Goal: Download file/media

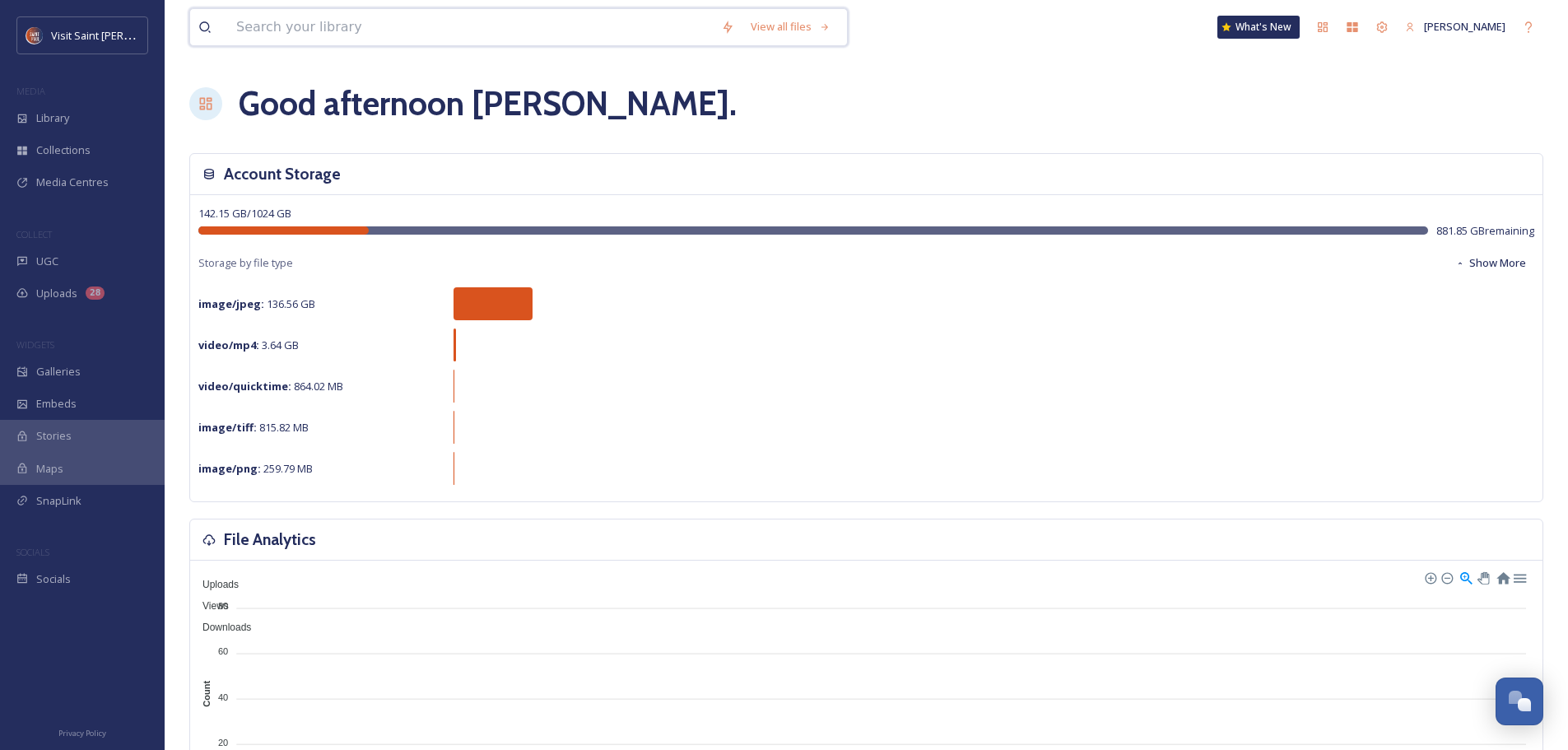
click at [328, 30] on input at bounding box center [470, 27] width 485 height 37
type input "t"
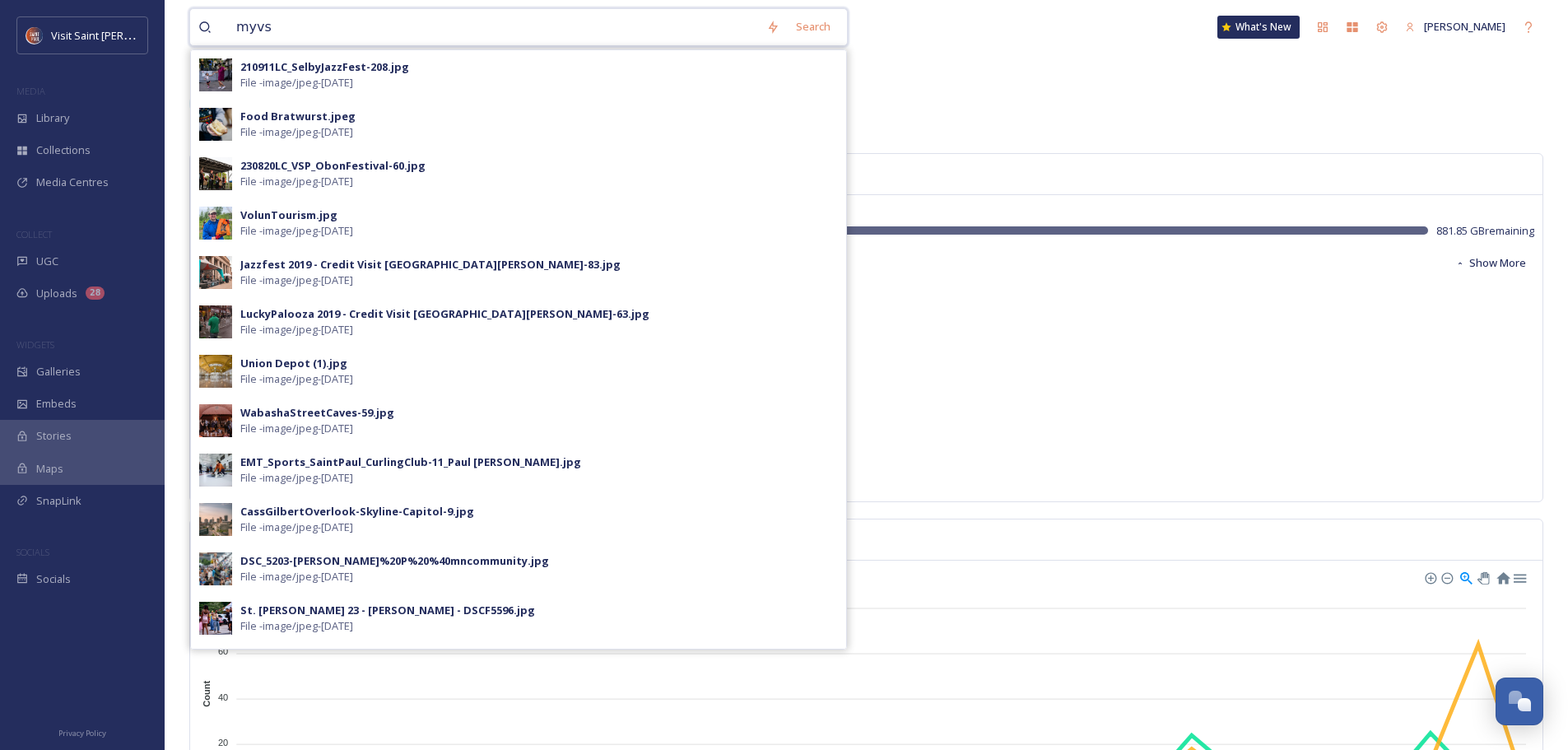
type input "myvsp"
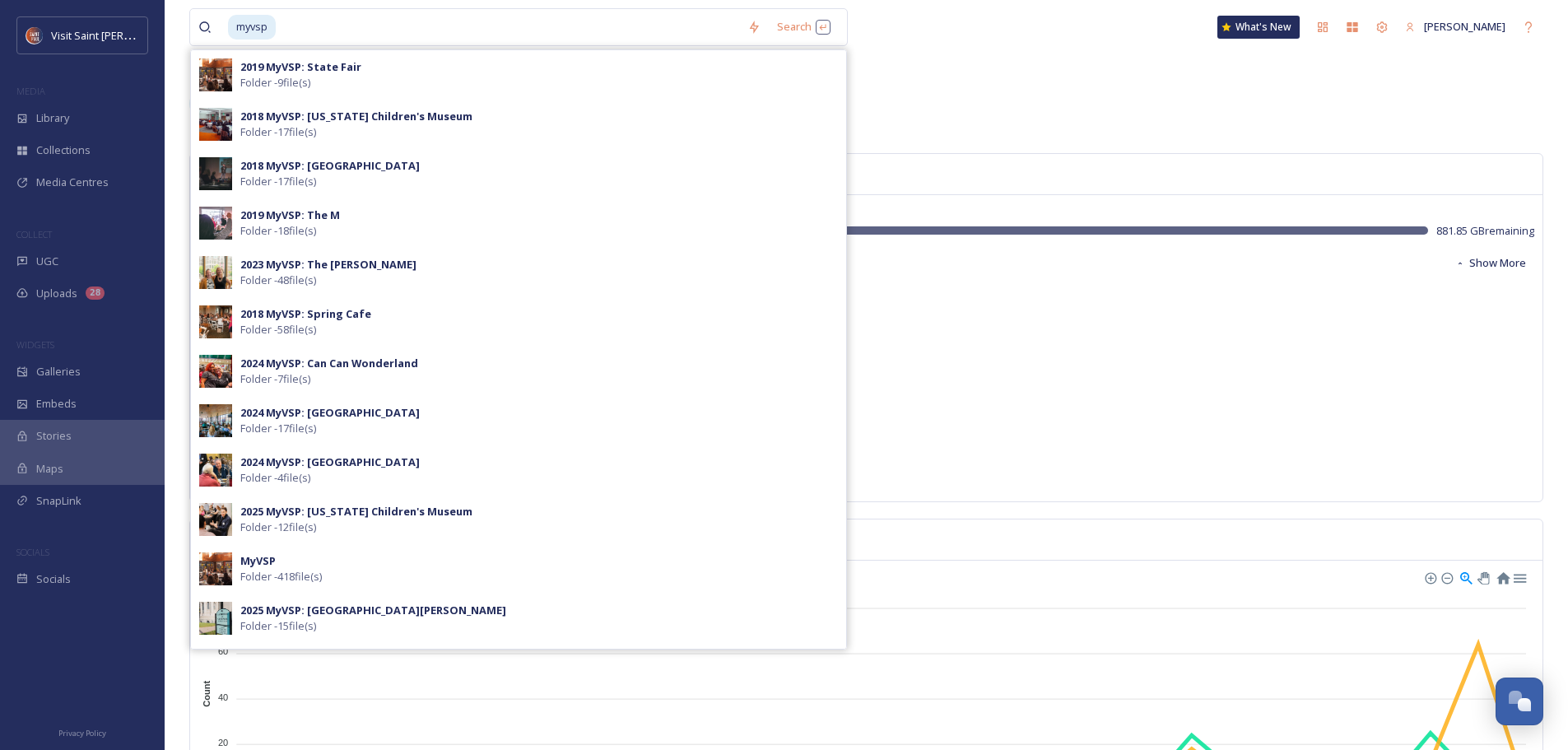
click at [324, 613] on strong "2025 MyVSP: [GEOGRAPHIC_DATA][PERSON_NAME]" at bounding box center [374, 609] width 266 height 15
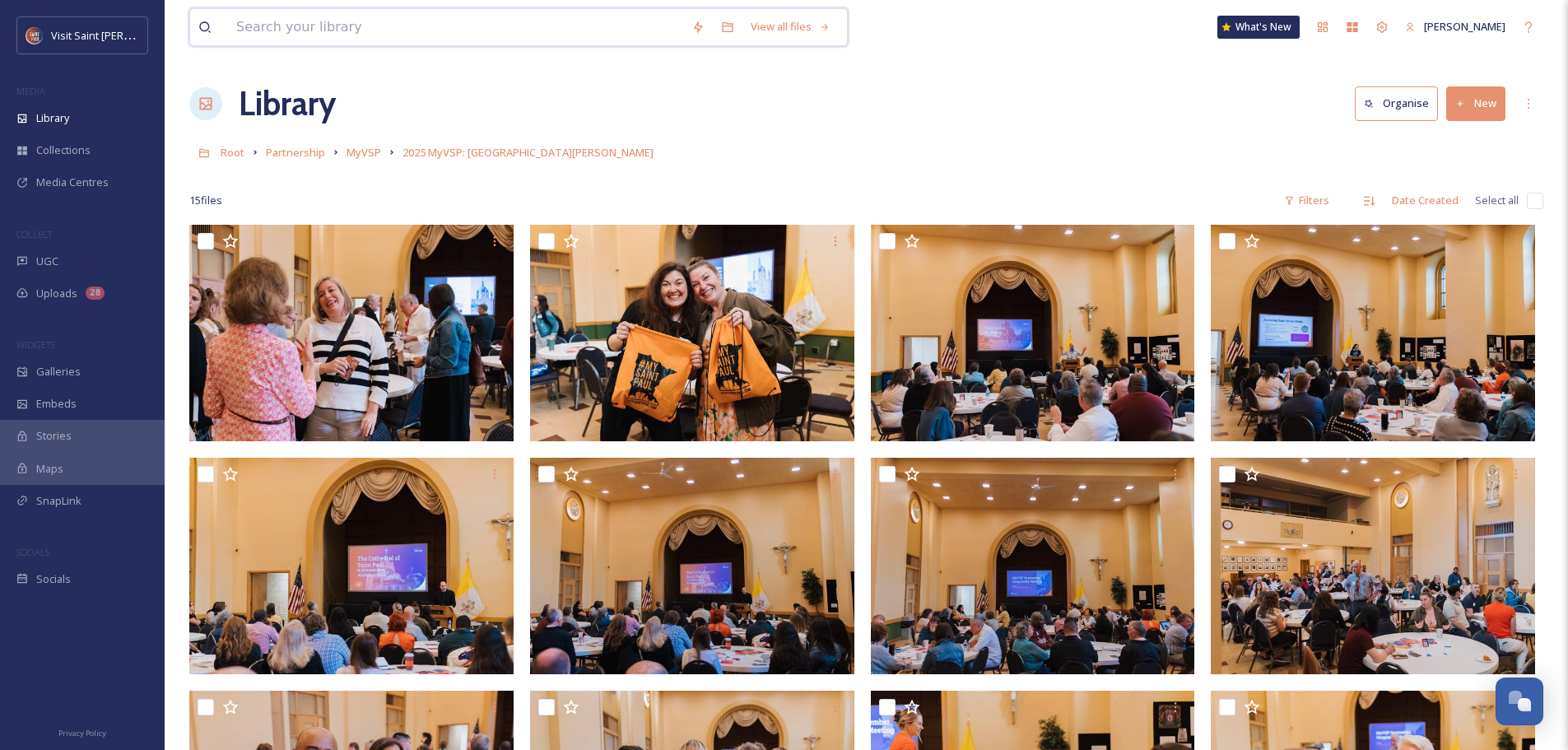
click at [310, 30] on input at bounding box center [455, 27] width 455 height 37
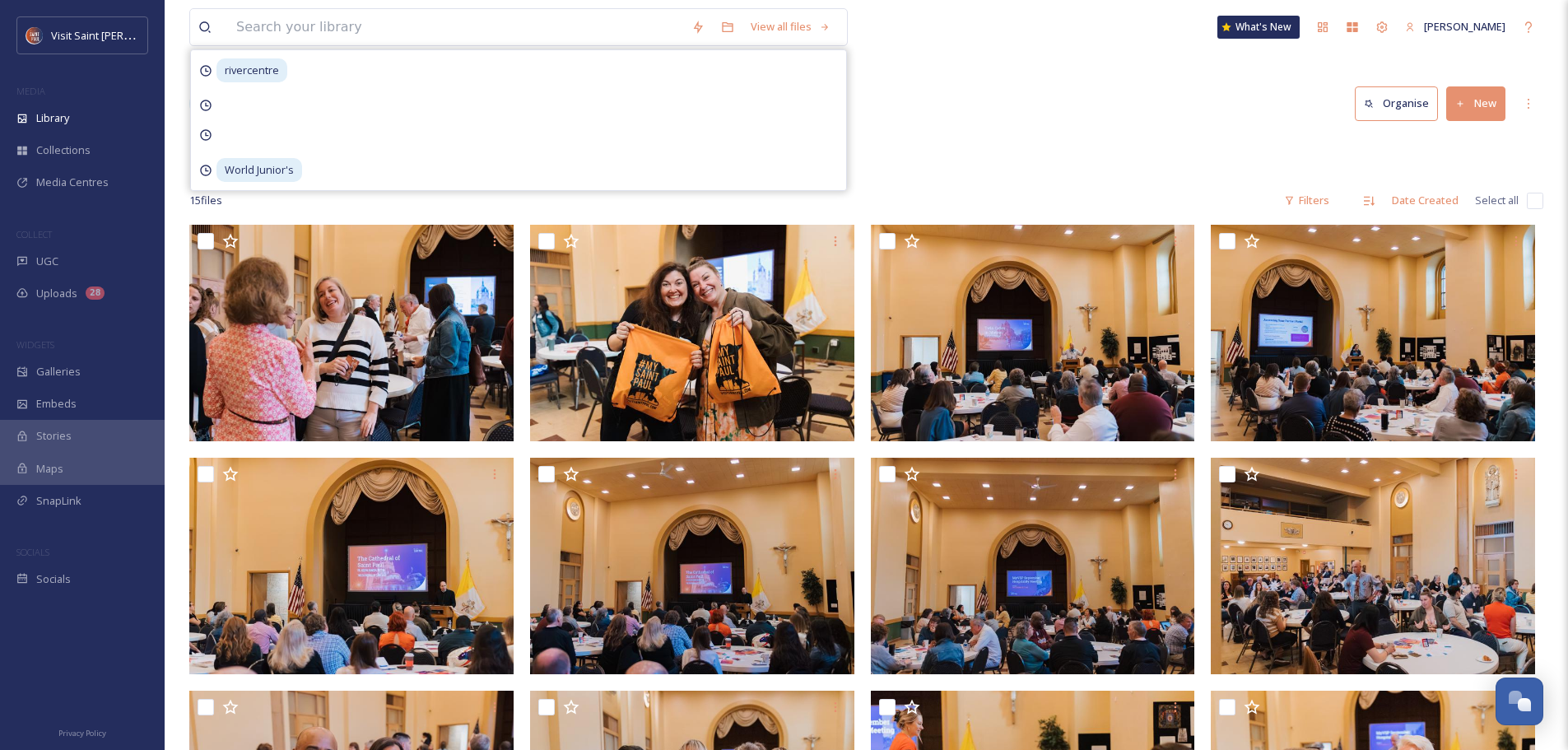
click at [46, 122] on span "Library" at bounding box center [53, 118] width 33 height 16
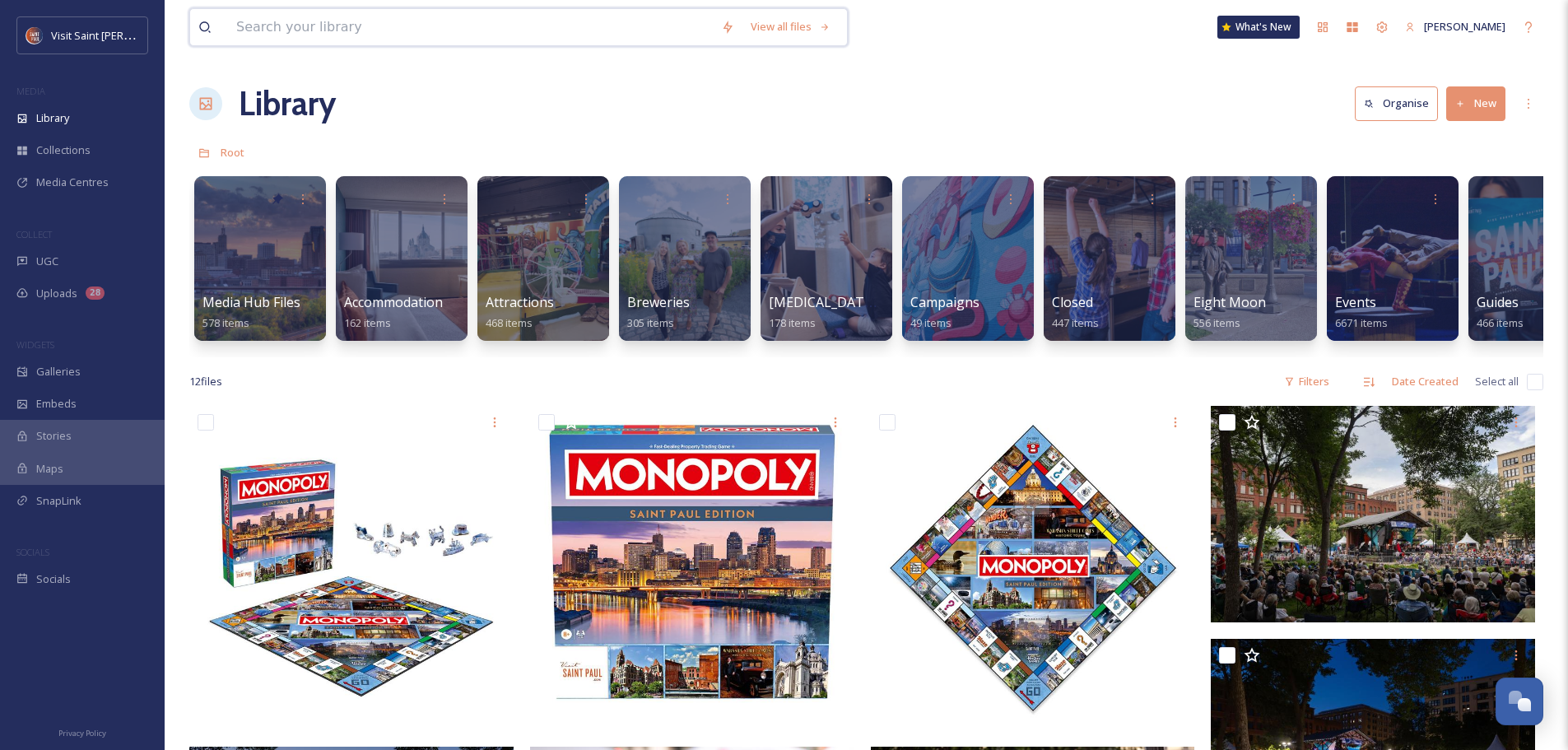
click at [447, 24] on input at bounding box center [470, 27] width 485 height 37
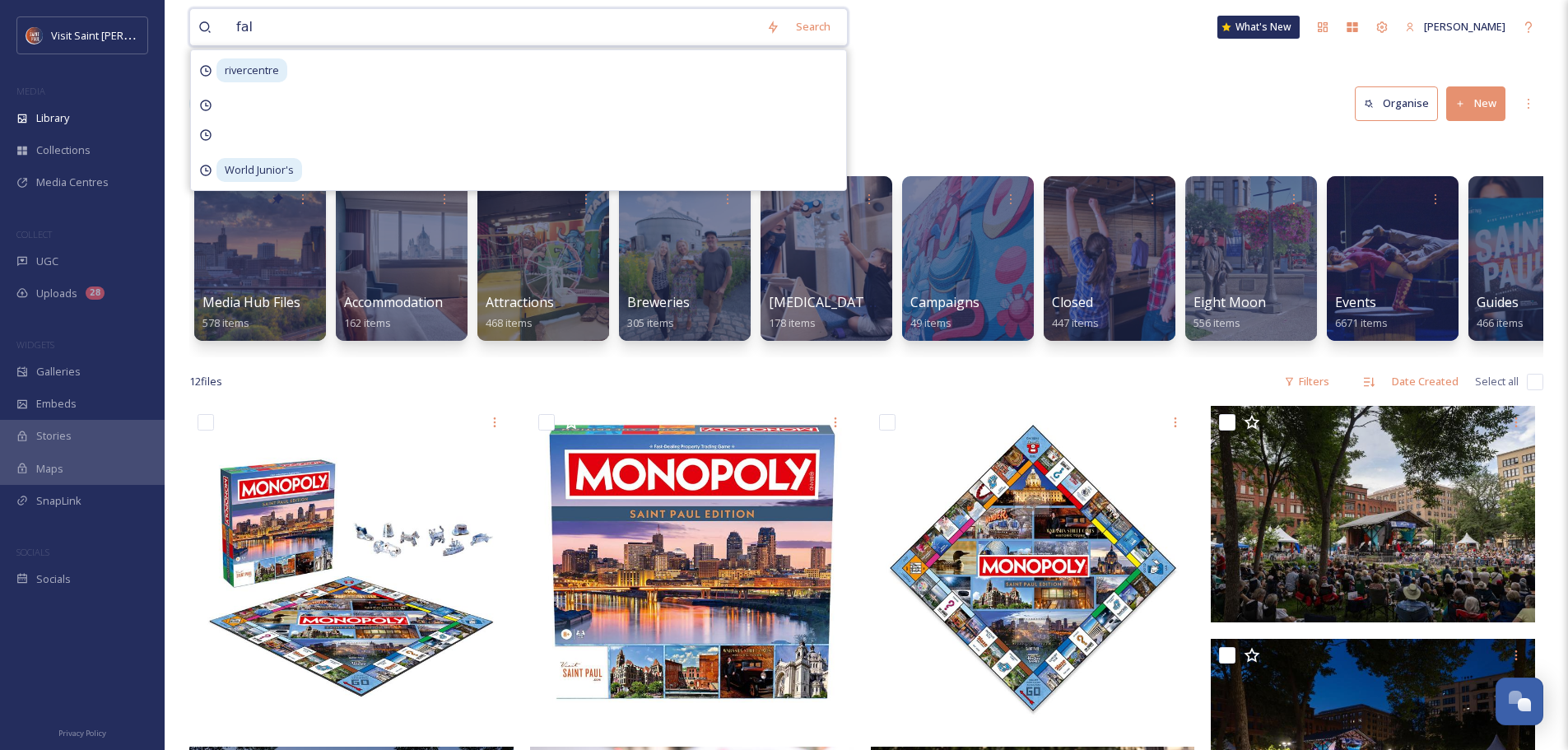
type input "fall"
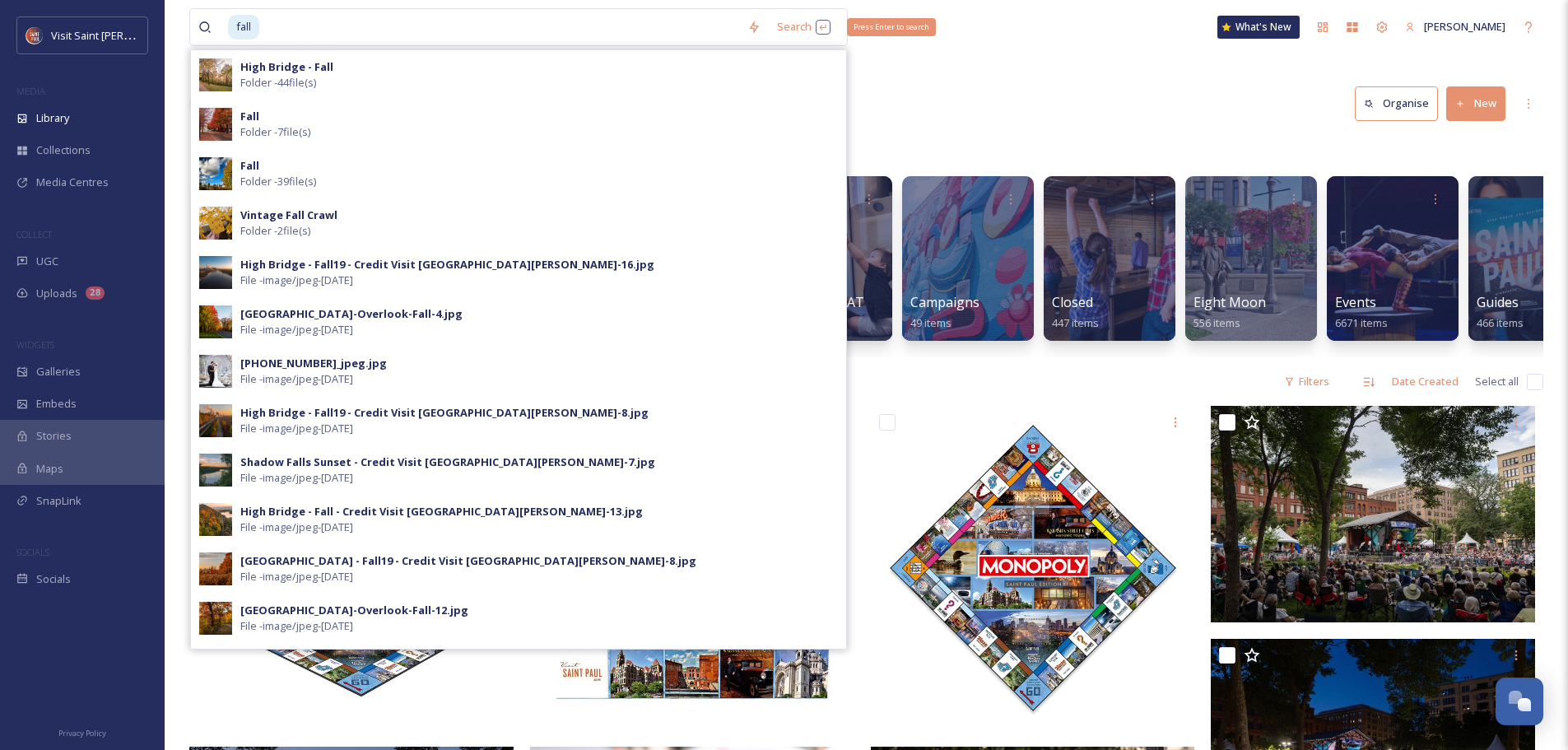
click at [804, 26] on div "Search Press Enter to search" at bounding box center [804, 26] width 70 height 32
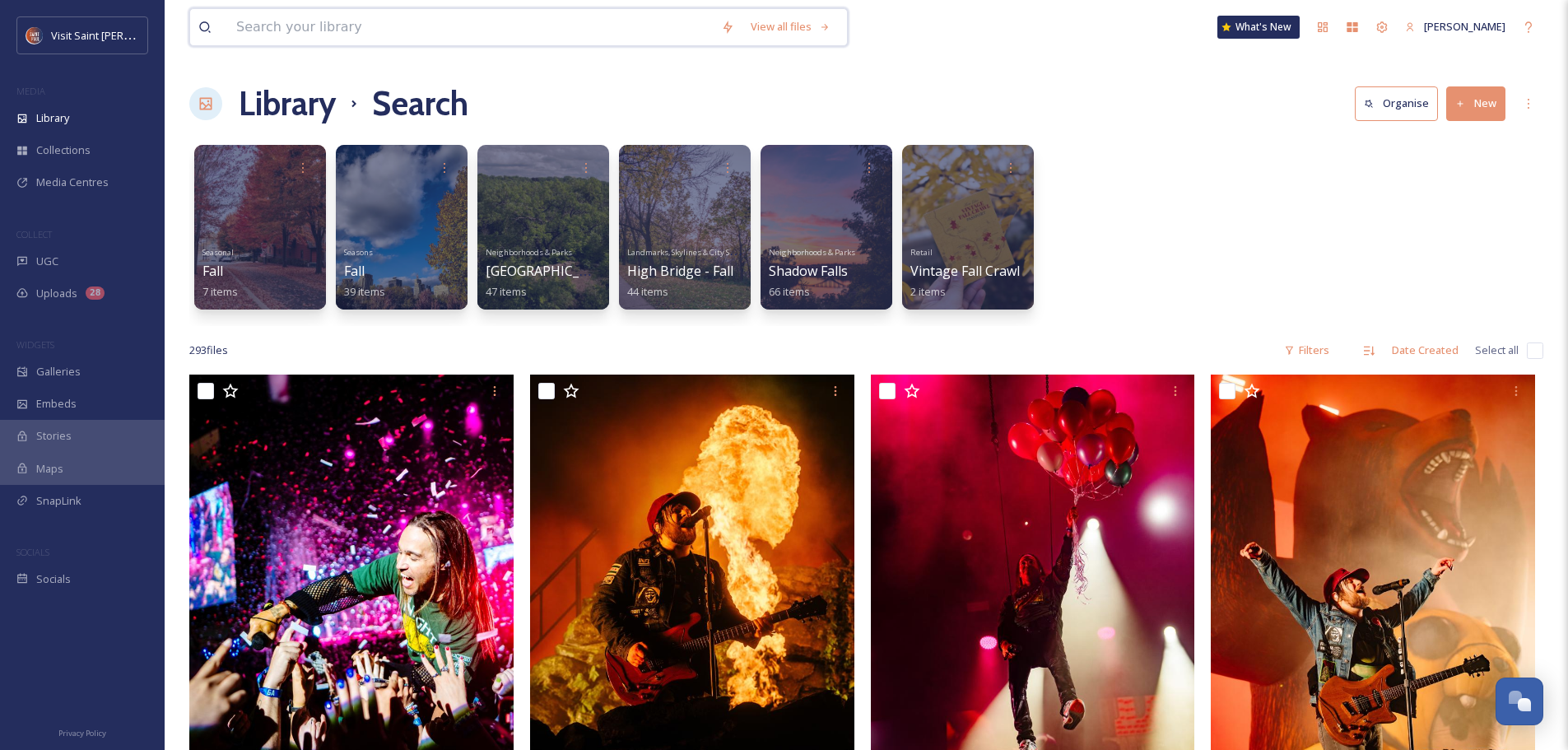
click at [405, 34] on input at bounding box center [470, 27] width 485 height 37
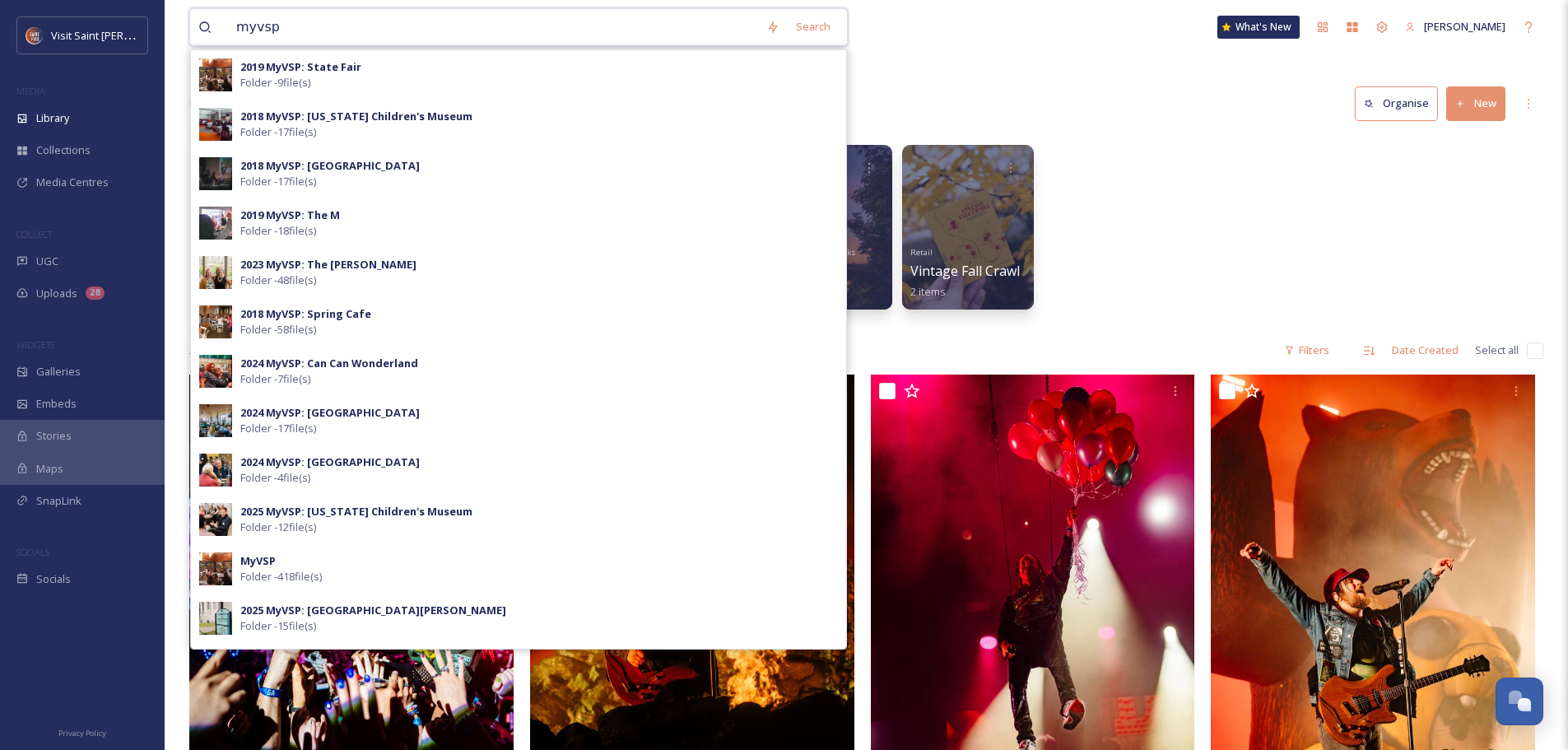
type input "myvsp"
click at [326, 609] on strong "2025 MyVSP: [GEOGRAPHIC_DATA][PERSON_NAME]" at bounding box center [374, 609] width 266 height 15
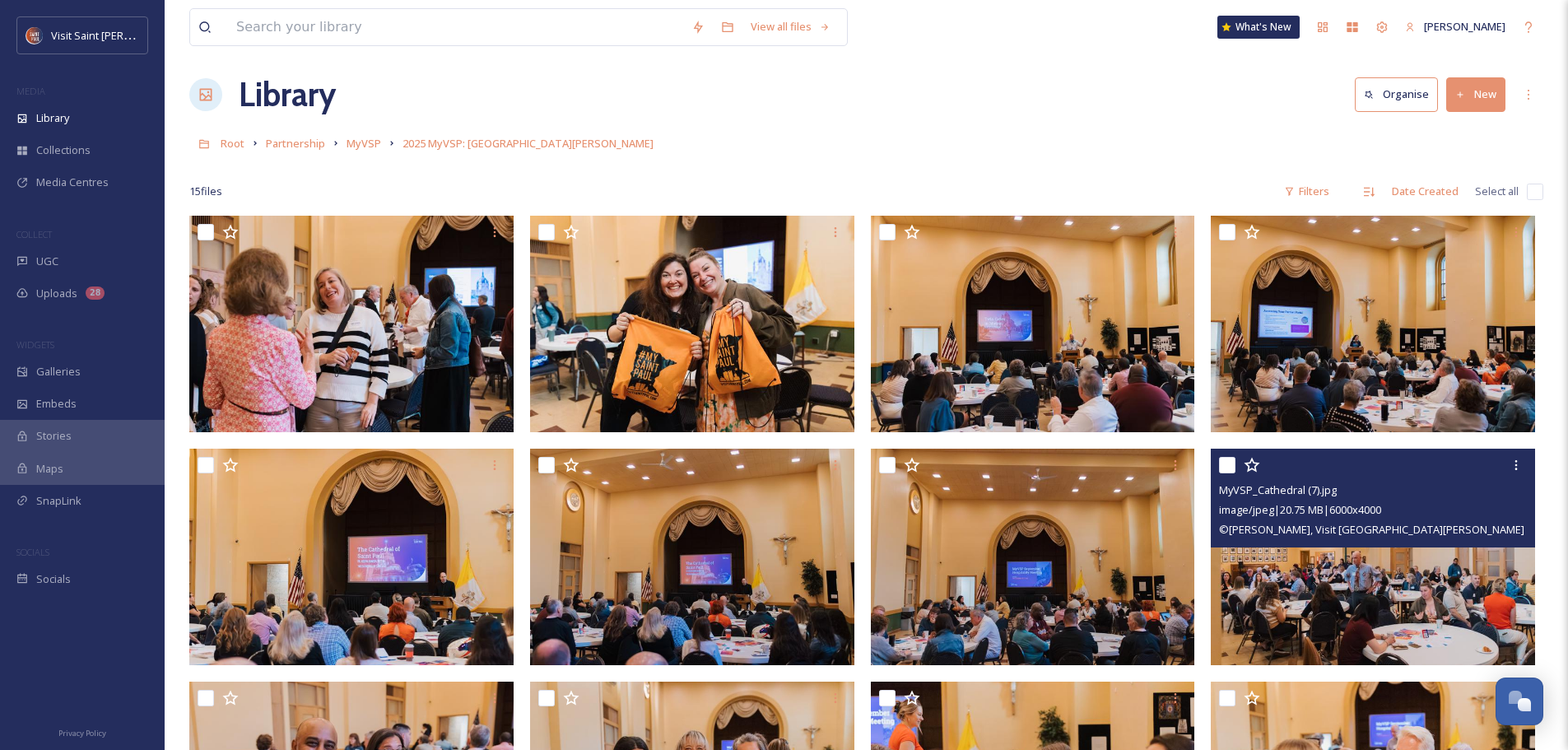
scroll to position [6, 0]
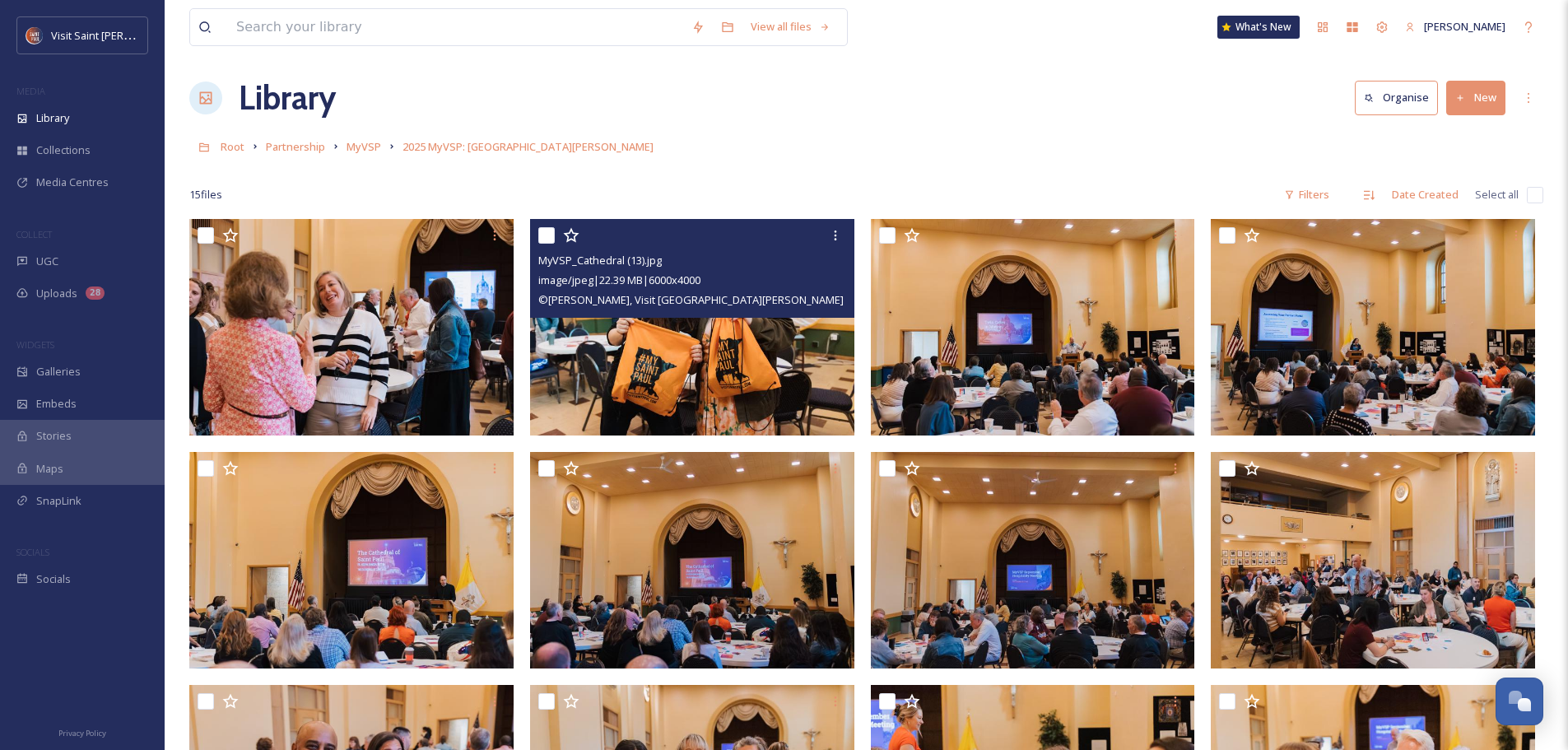
click at [717, 374] on img at bounding box center [691, 327] width 324 height 216
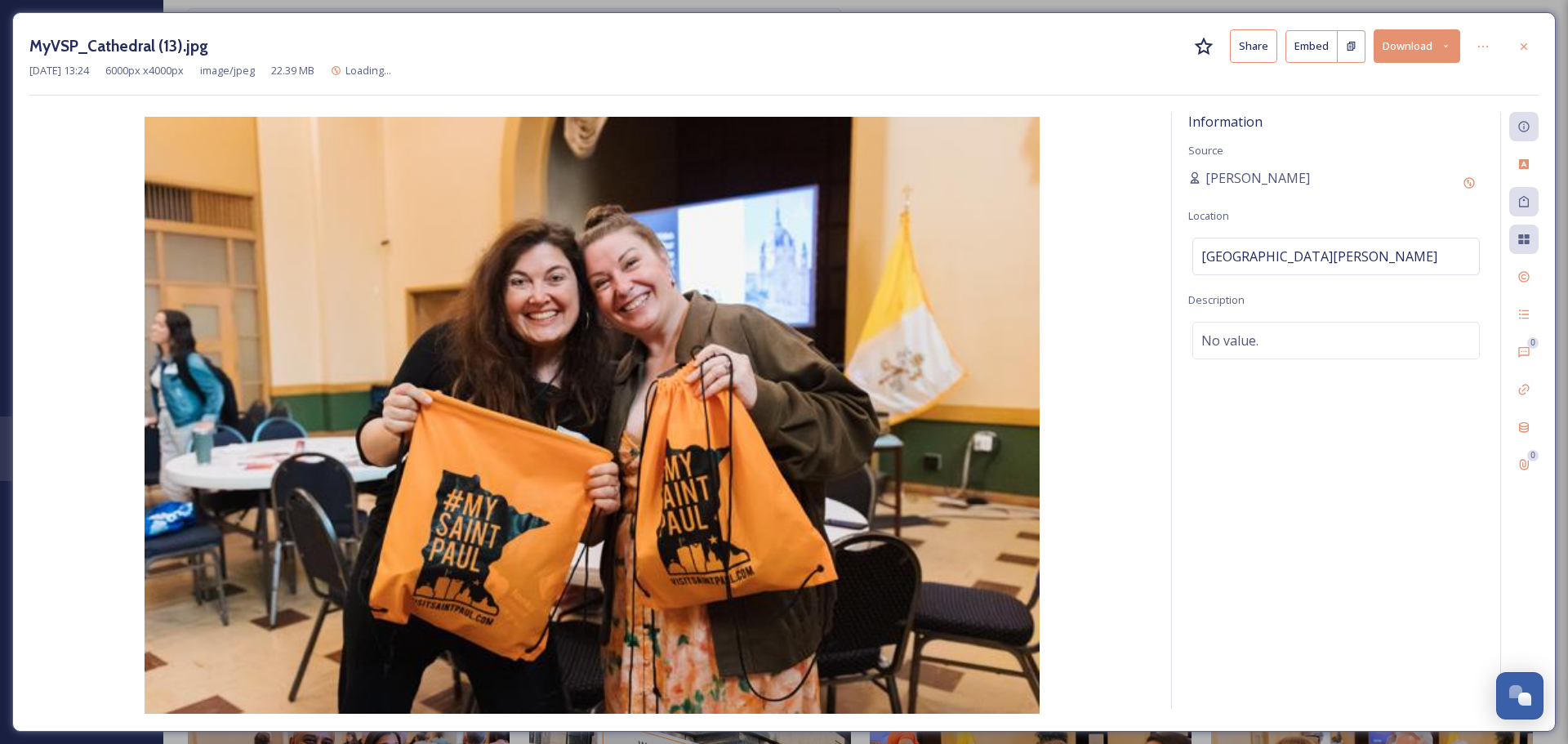
click at [1424, 59] on button "Download" at bounding box center [1416, 46] width 86 height 34
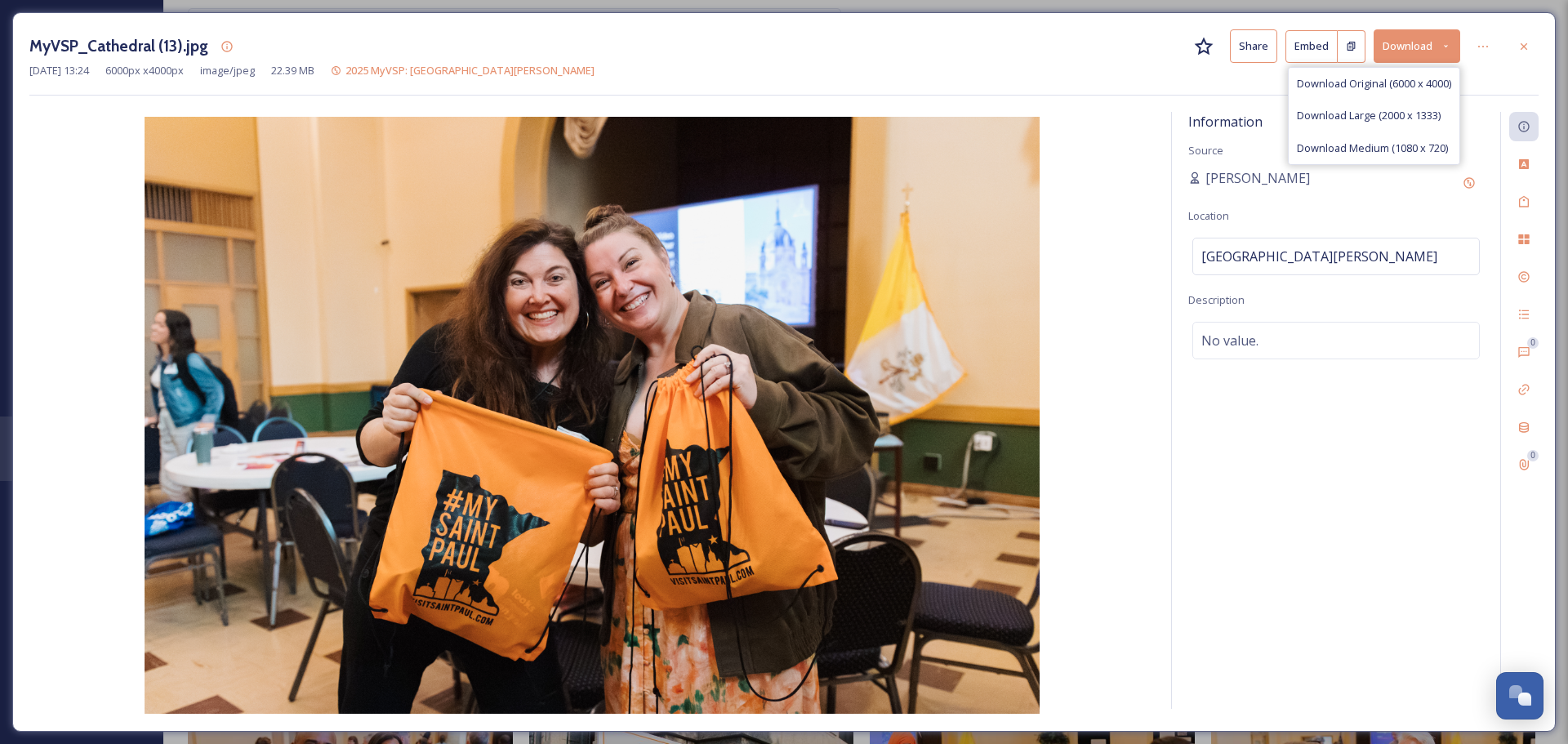
click at [1390, 96] on div "Download Original (6000 x 4000)" at bounding box center [1374, 84] width 171 height 32
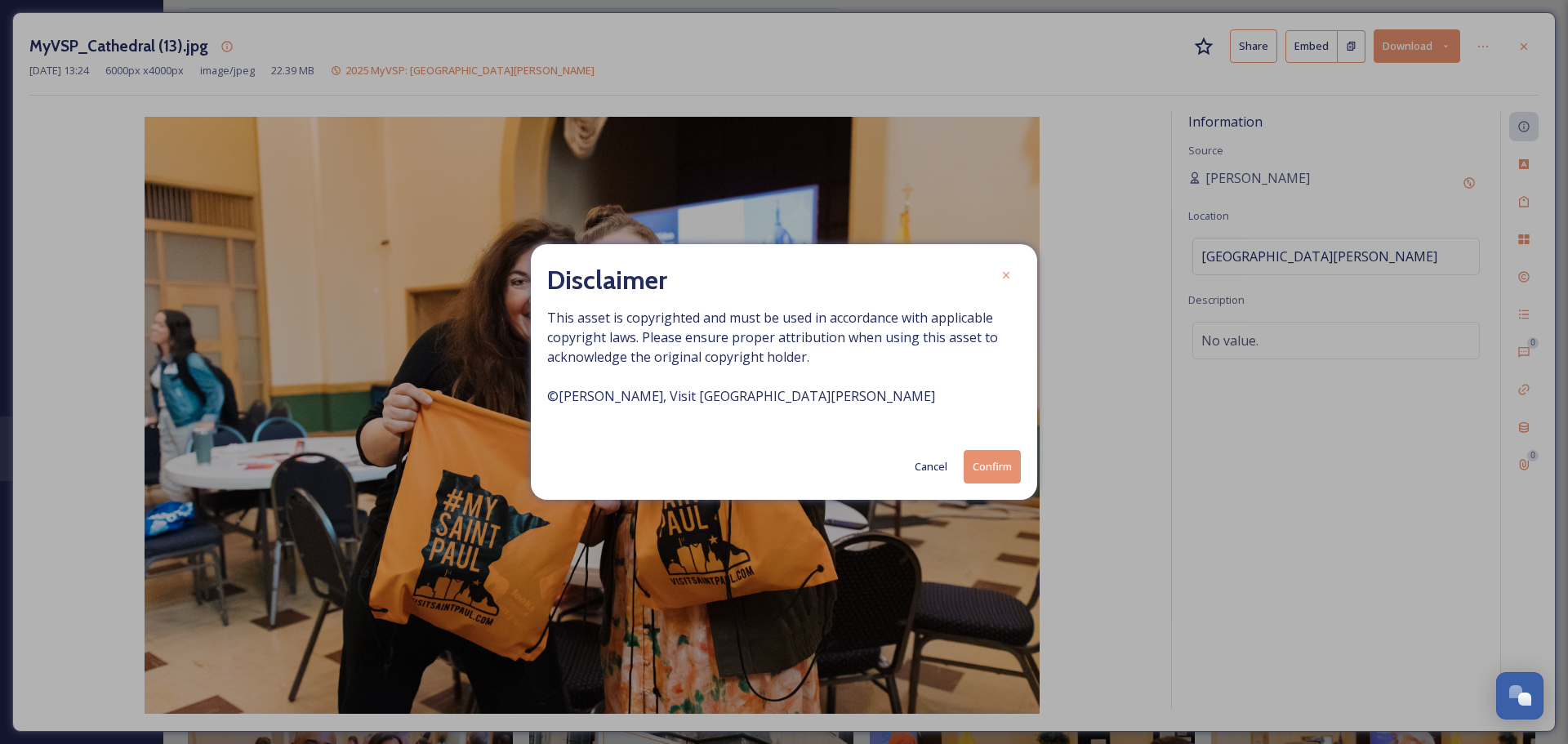
click at [984, 460] on button "Confirm" at bounding box center [992, 466] width 57 height 34
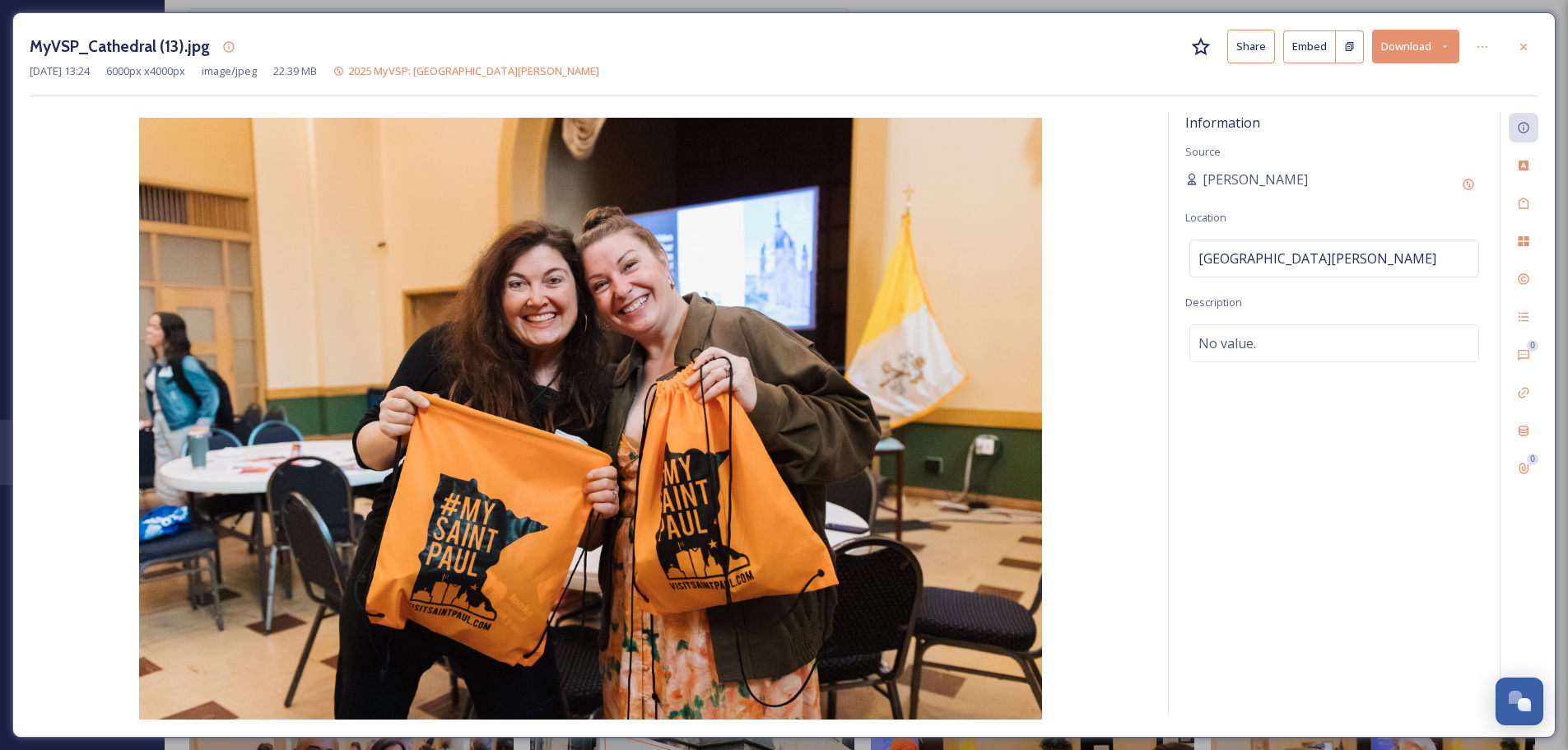
click at [1521, 45] on icon at bounding box center [1523, 46] width 13 height 13
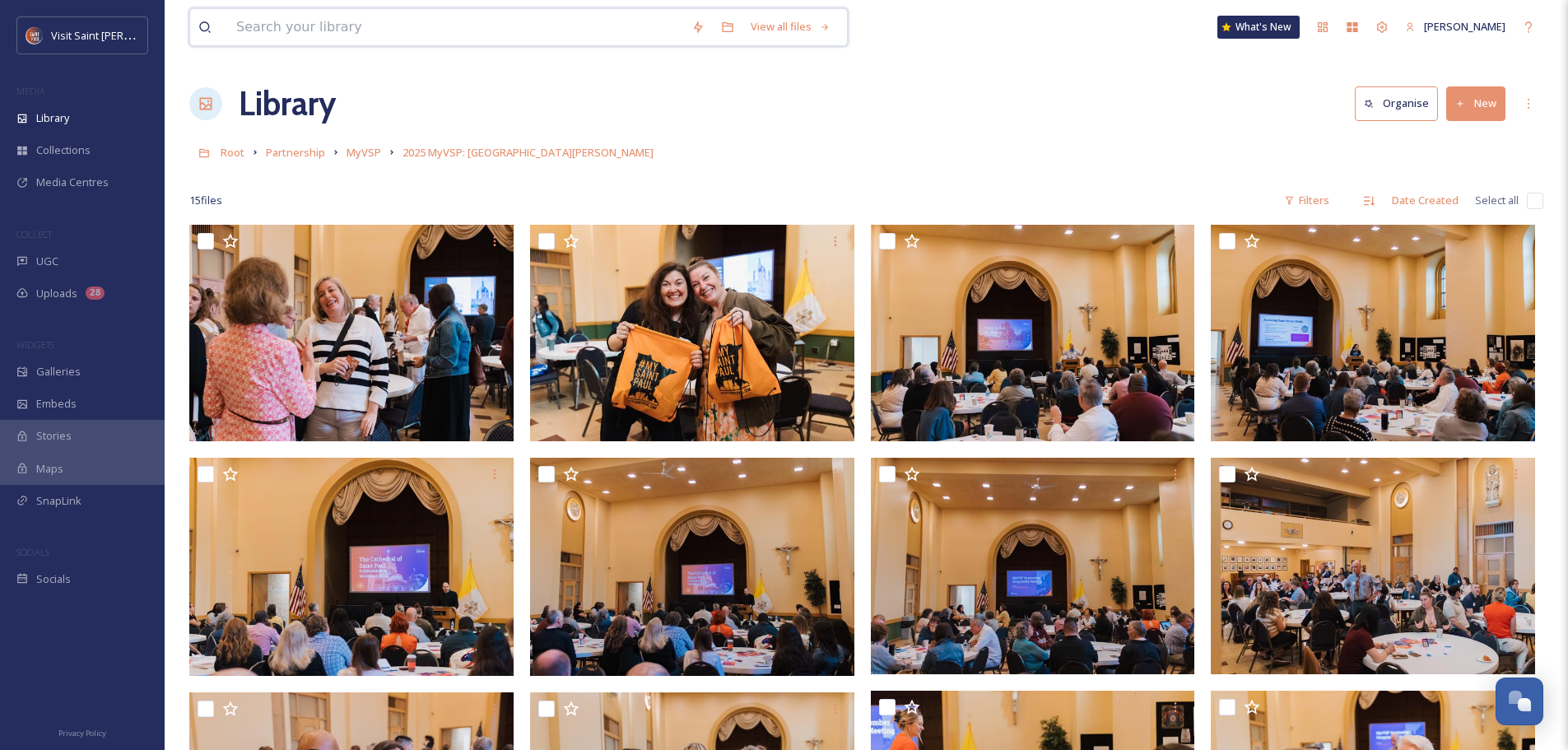
click at [294, 39] on input at bounding box center [455, 27] width 455 height 37
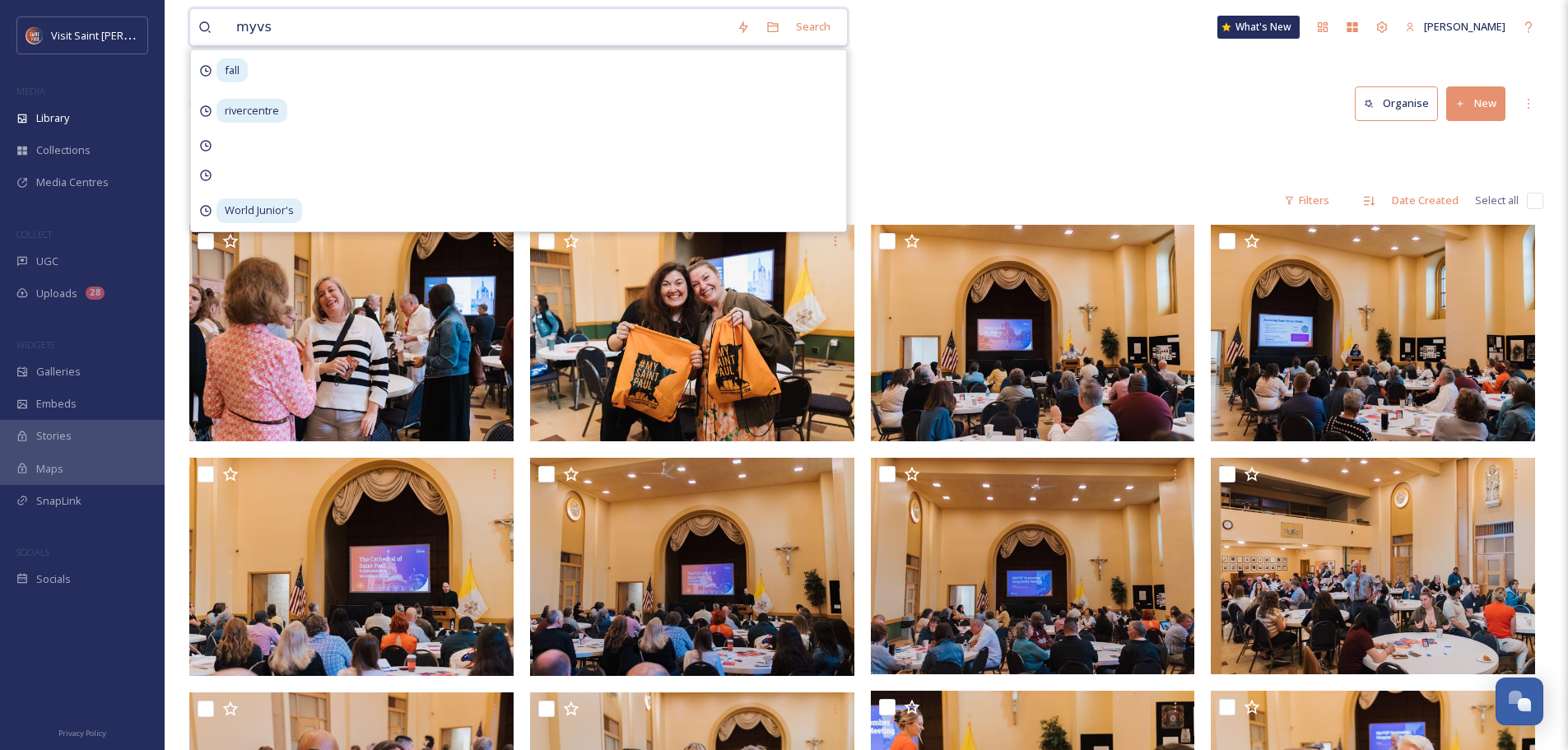
type input "myvsp"
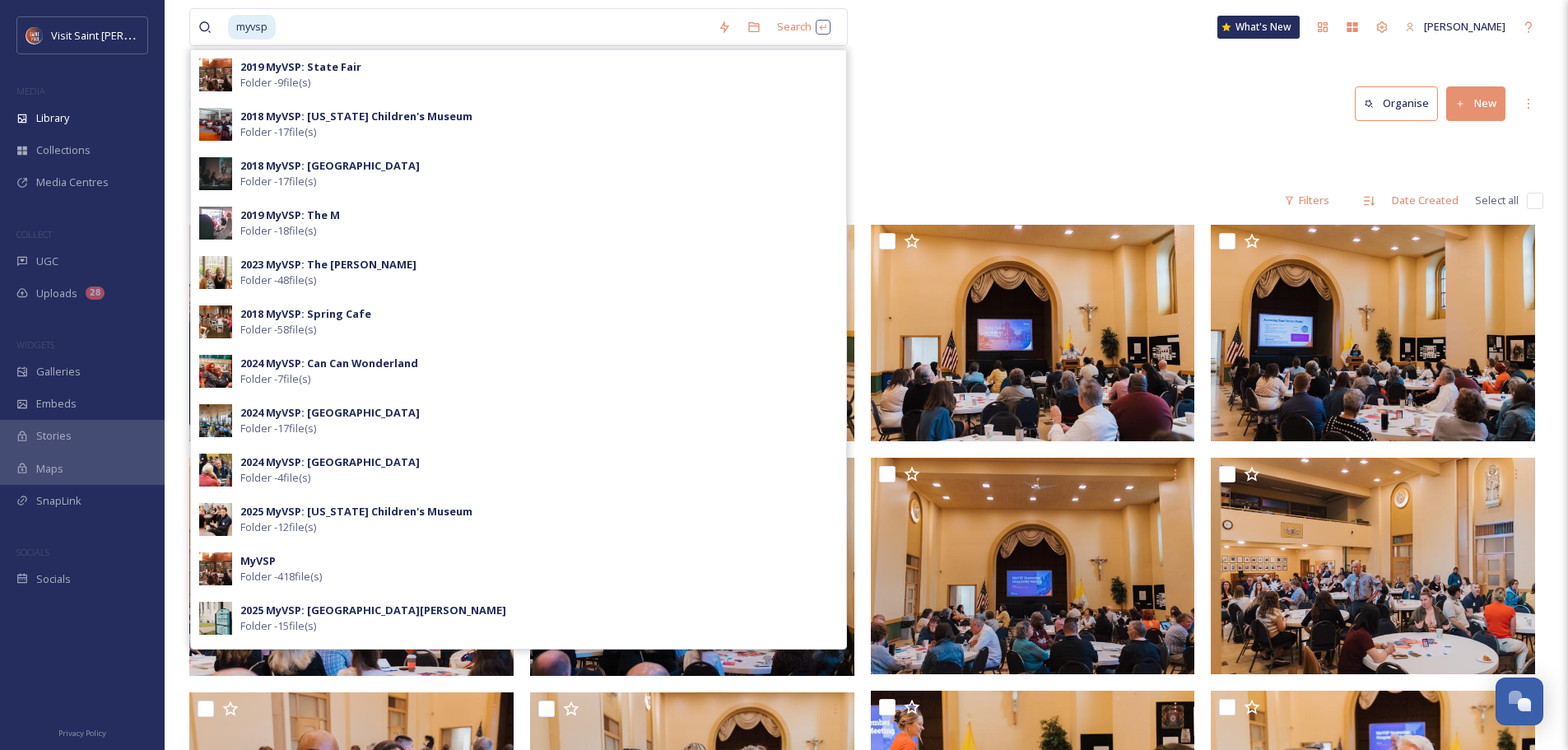
click at [295, 462] on strong "2024 MyVSP: [GEOGRAPHIC_DATA]" at bounding box center [330, 461] width 180 height 15
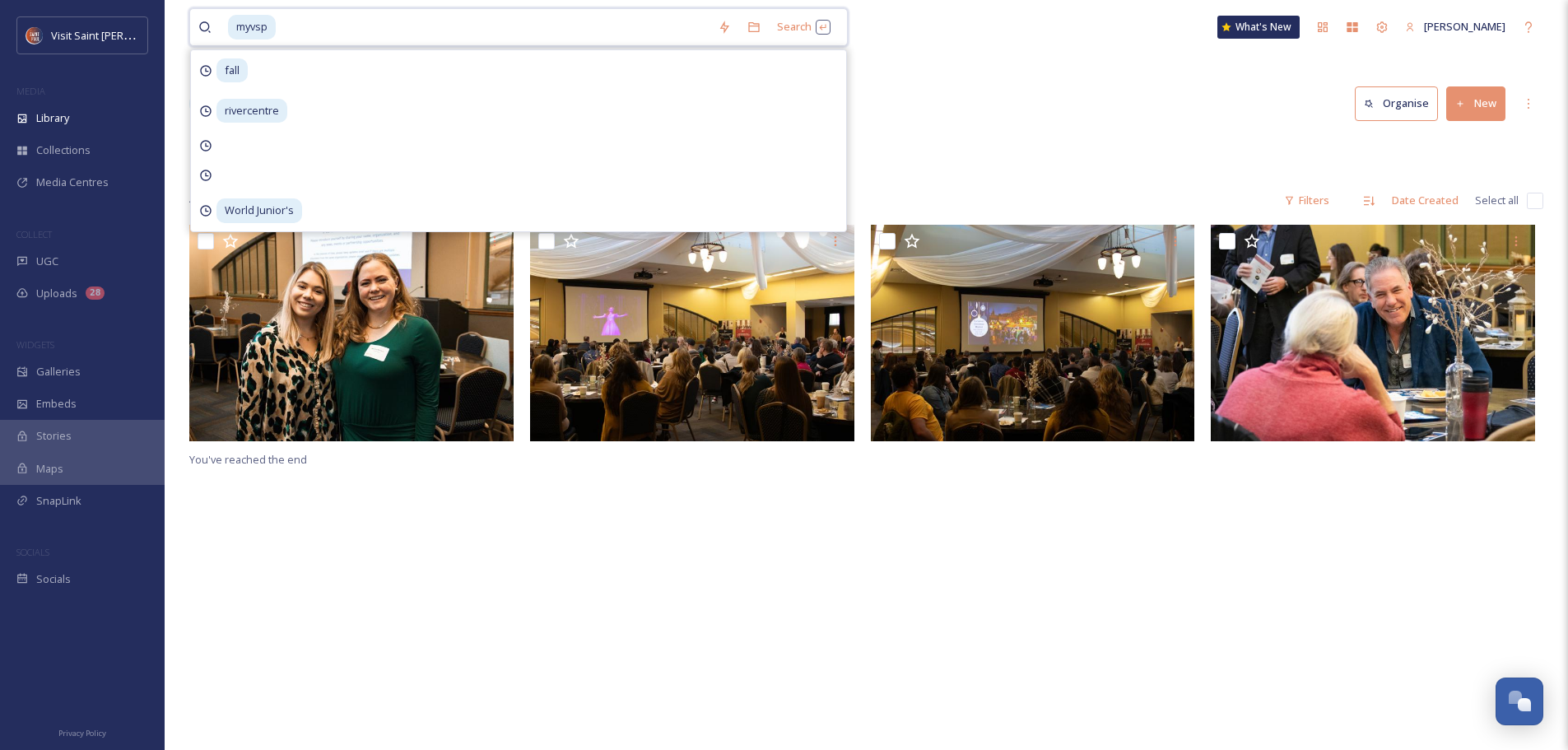
click at [394, 38] on input at bounding box center [493, 27] width 432 height 37
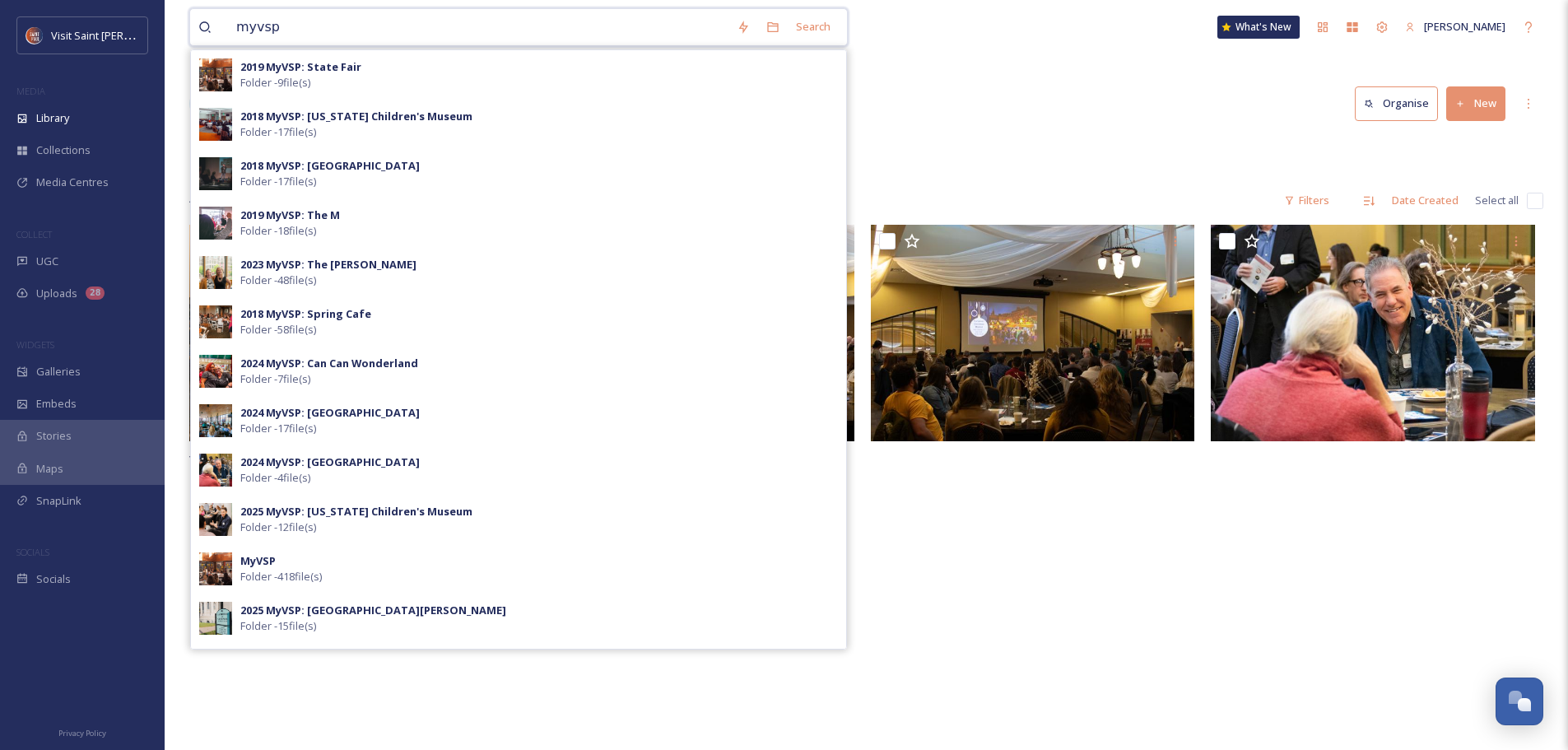
click at [394, 38] on input "myvsp" at bounding box center [478, 27] width 500 height 37
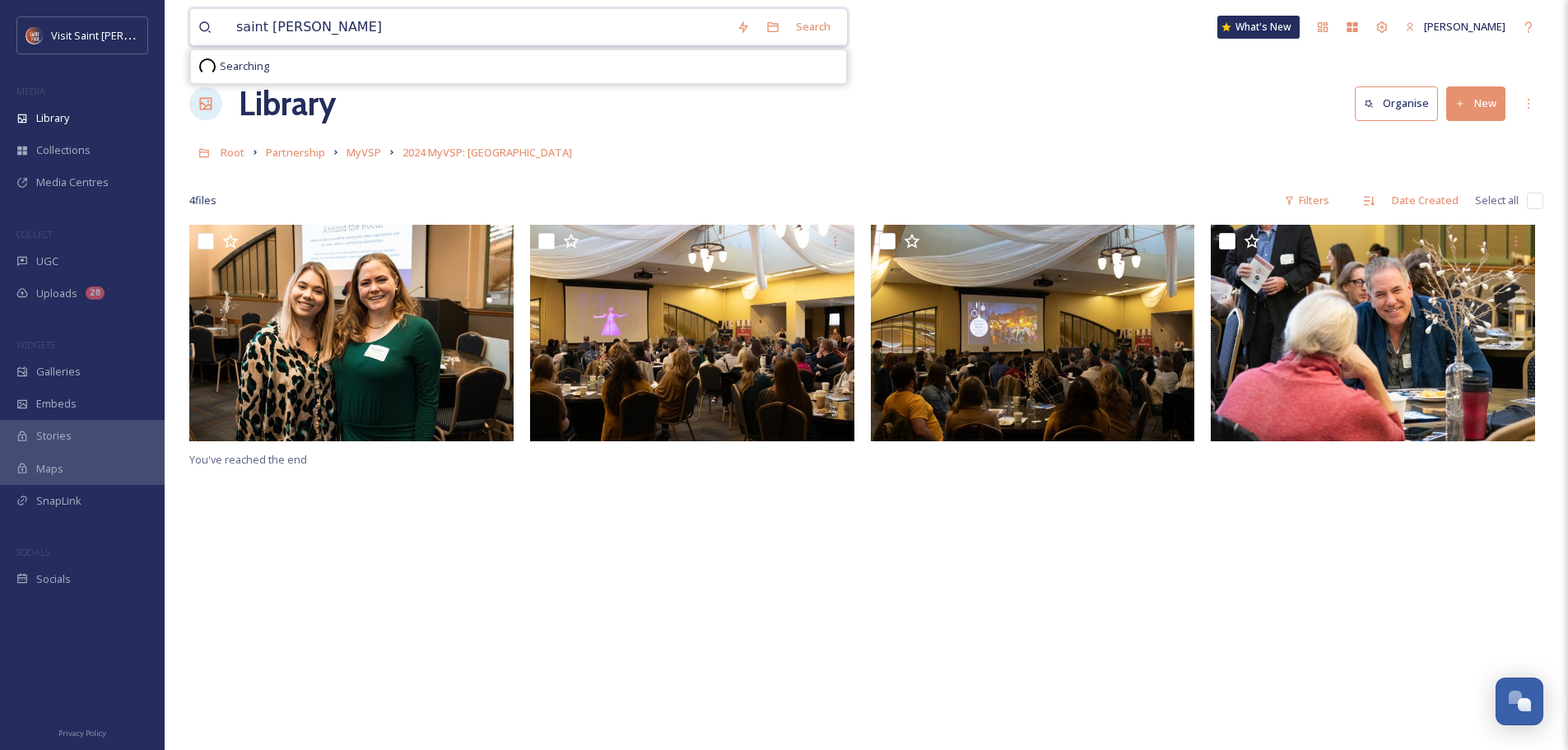
type input "saint [PERSON_NAME]"
click at [826, 17] on div "Search" at bounding box center [813, 26] width 51 height 32
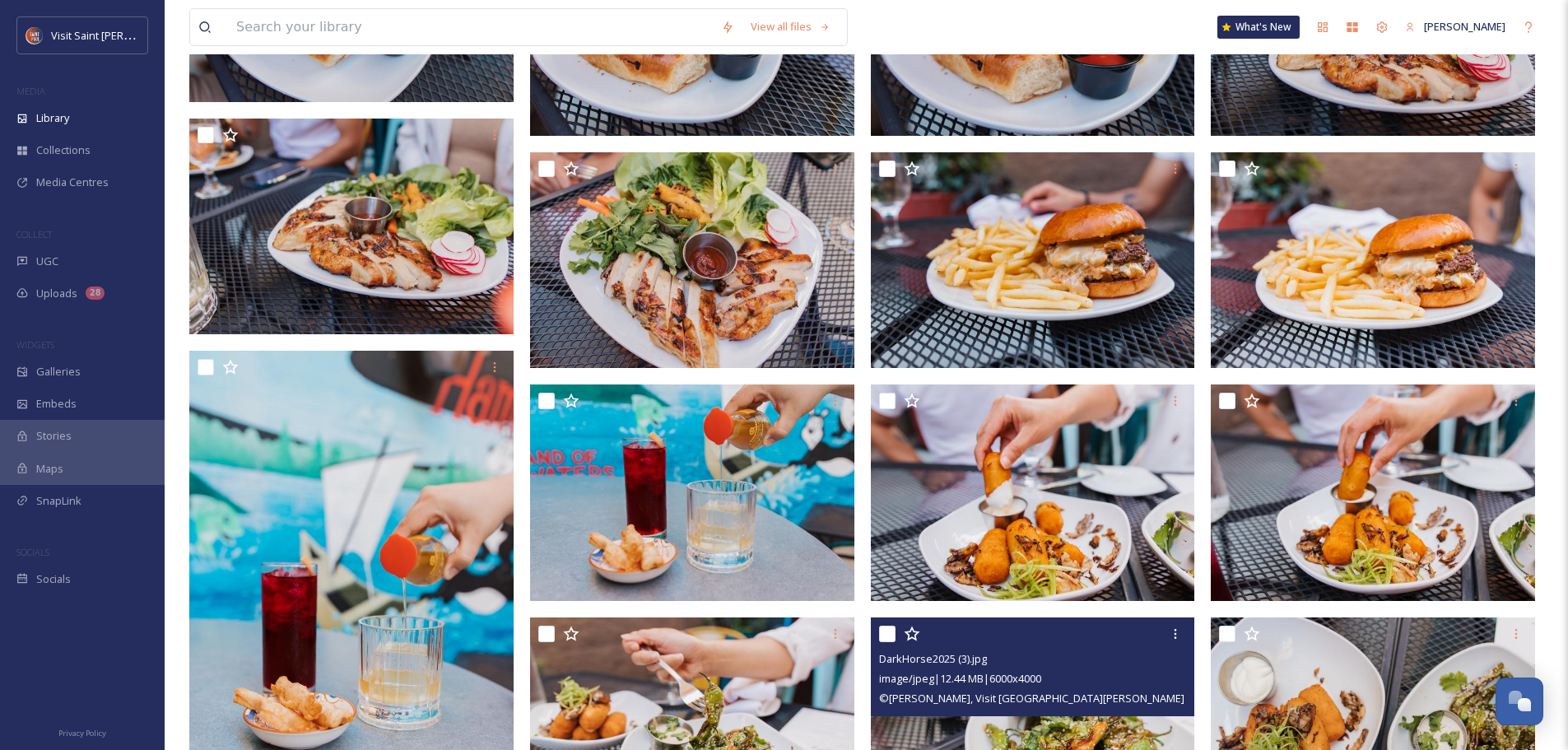
scroll to position [3705, 0]
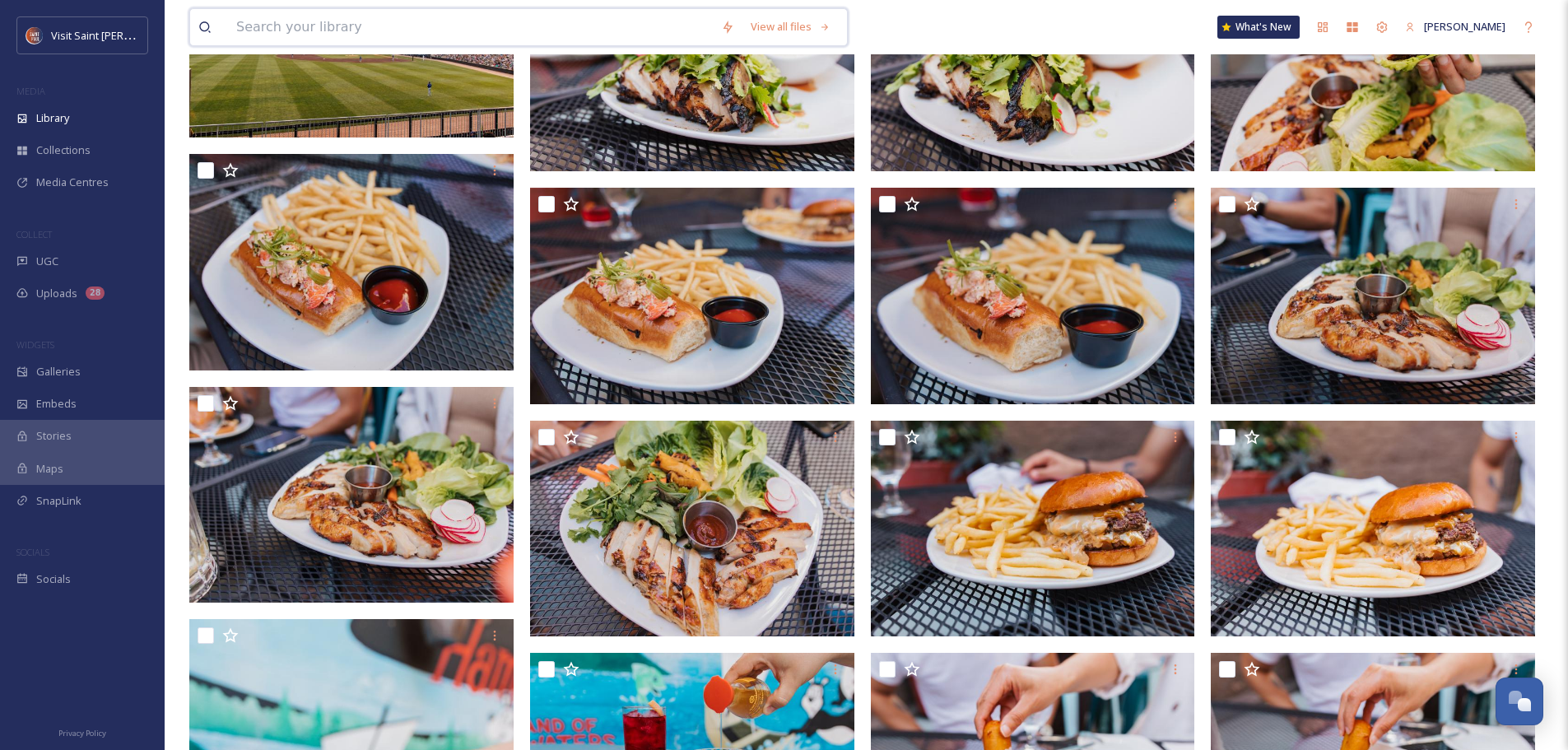
click at [422, 31] on input at bounding box center [470, 27] width 485 height 37
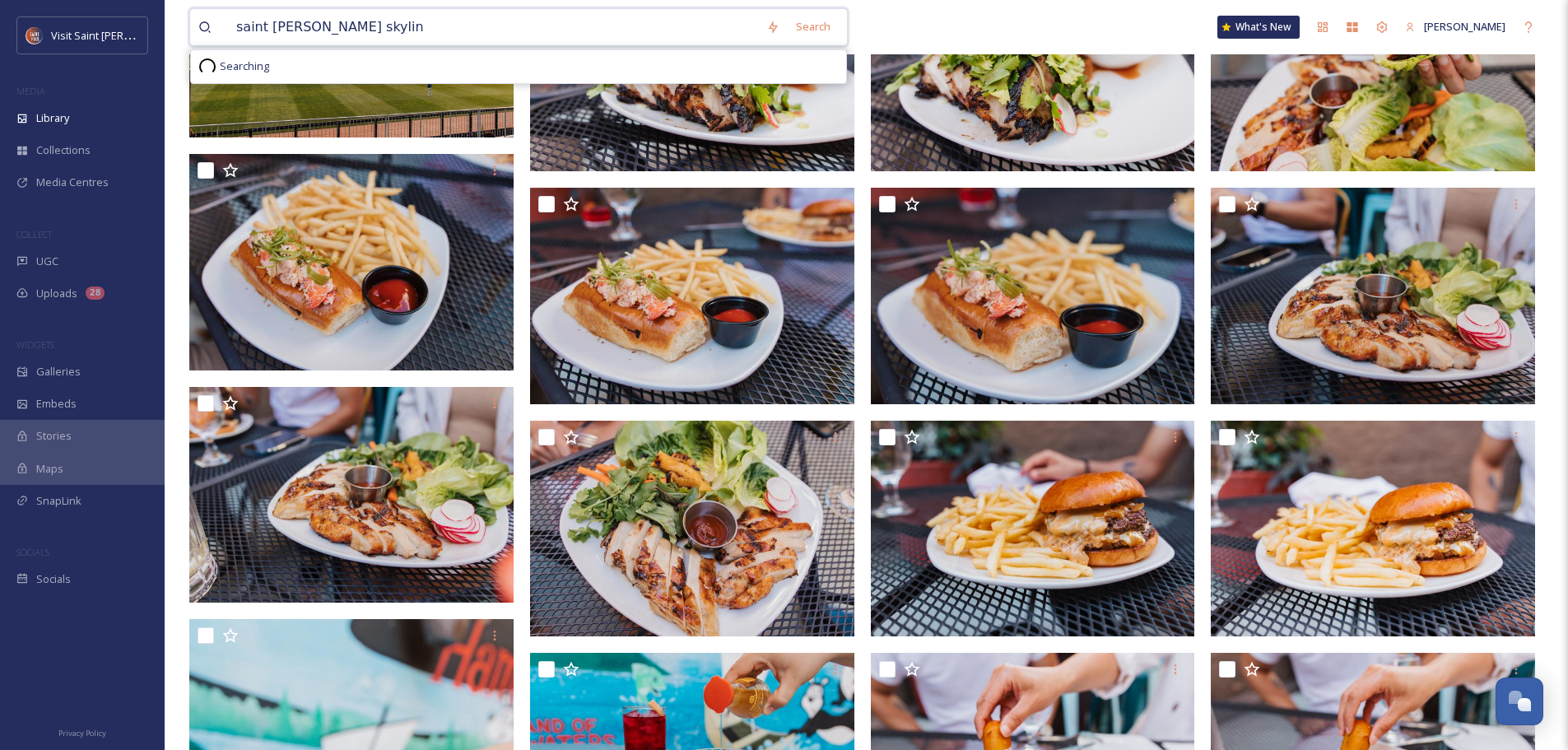
type input "saint [PERSON_NAME] skyline"
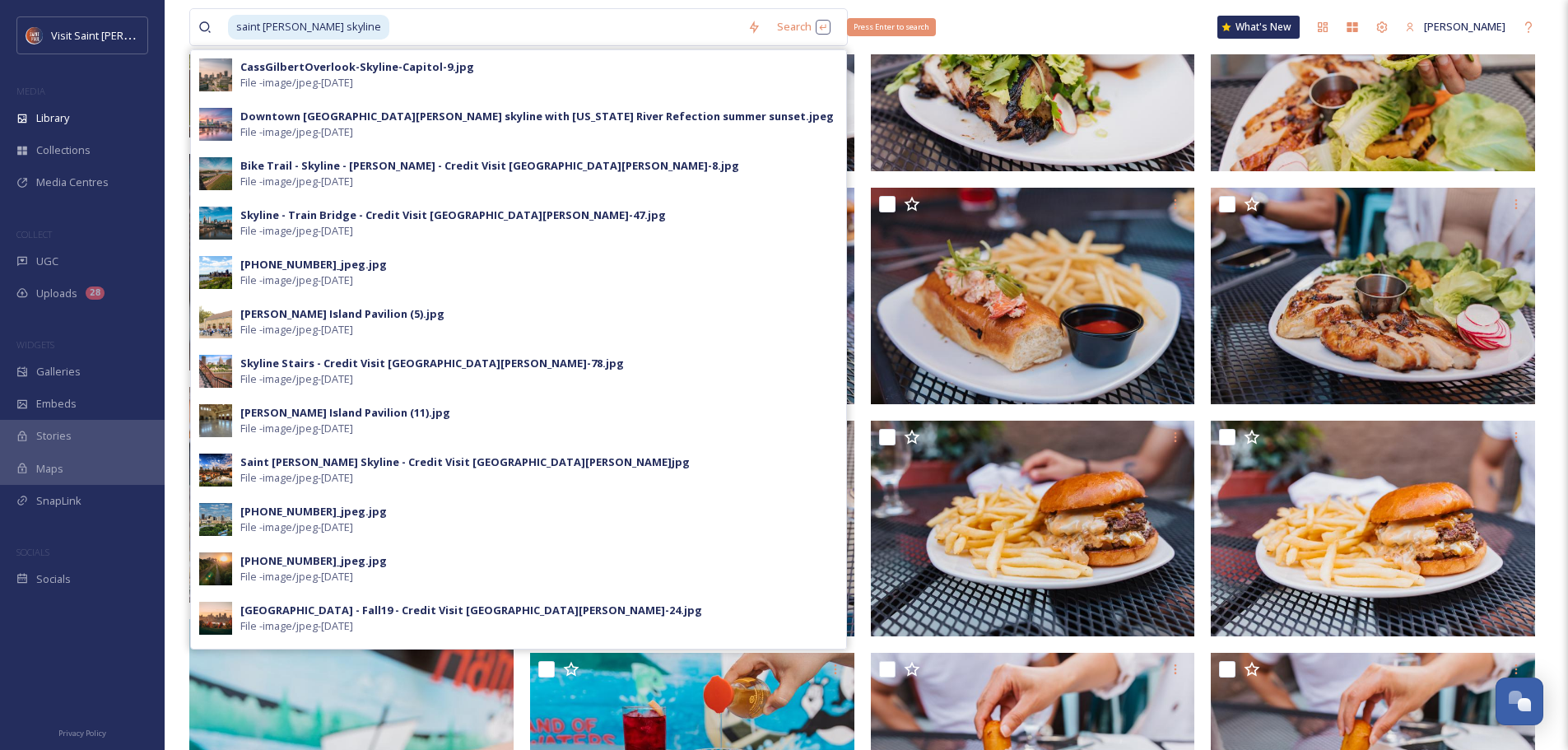
click at [807, 28] on div "Search Press Enter to search" at bounding box center [804, 26] width 70 height 32
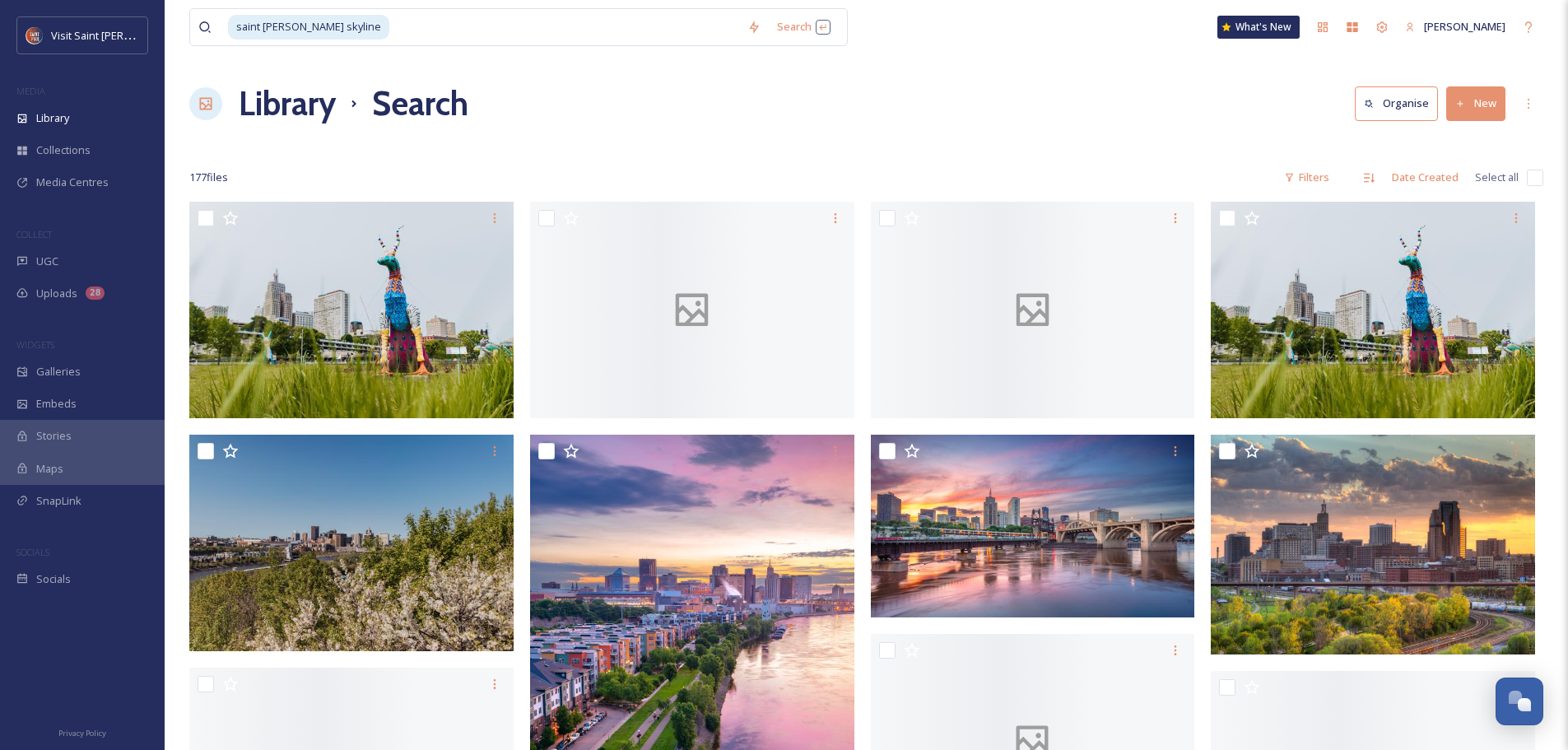
click at [965, 88] on div "Library Search Organise New" at bounding box center [866, 103] width 1353 height 50
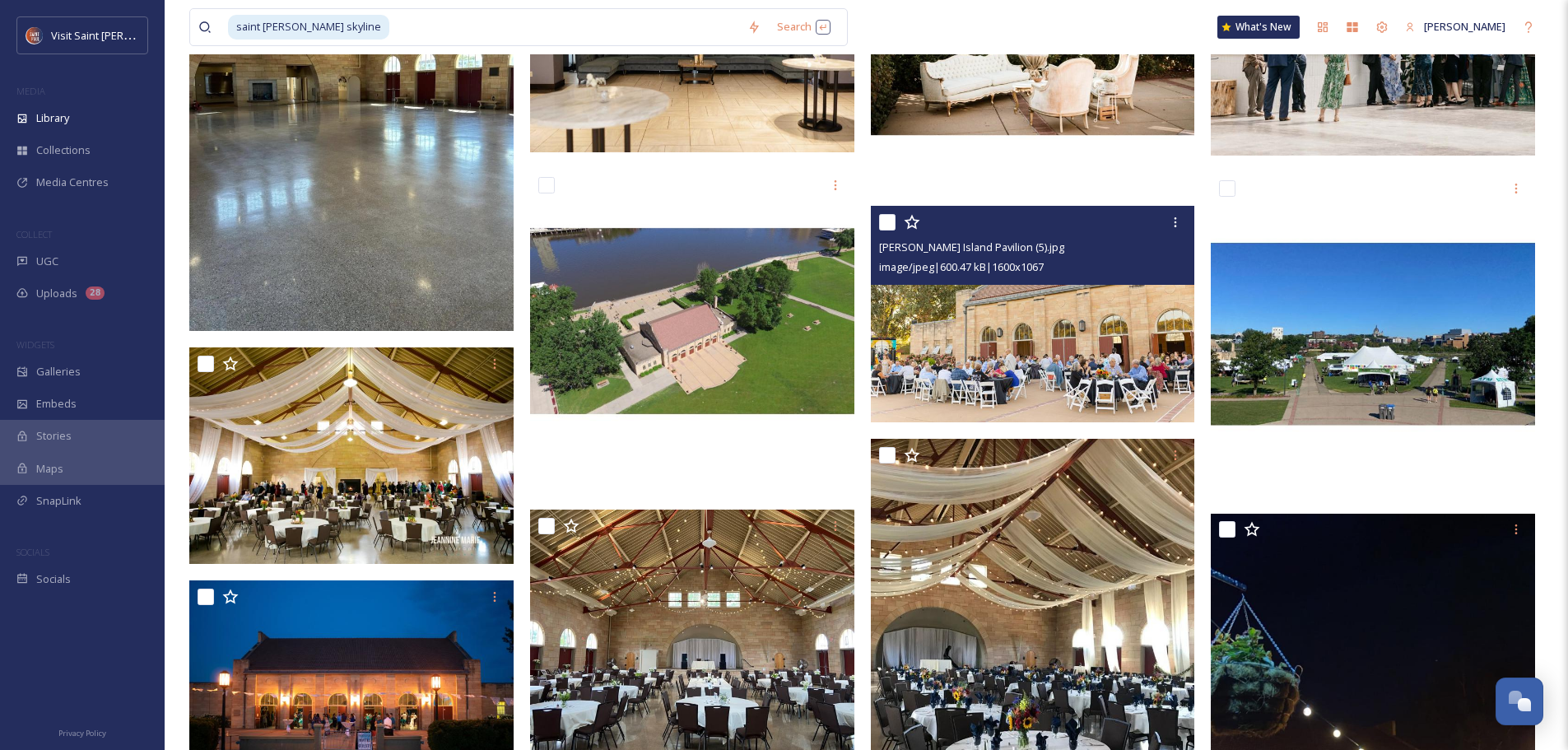
scroll to position [1235, 0]
